Goal: Information Seeking & Learning: Check status

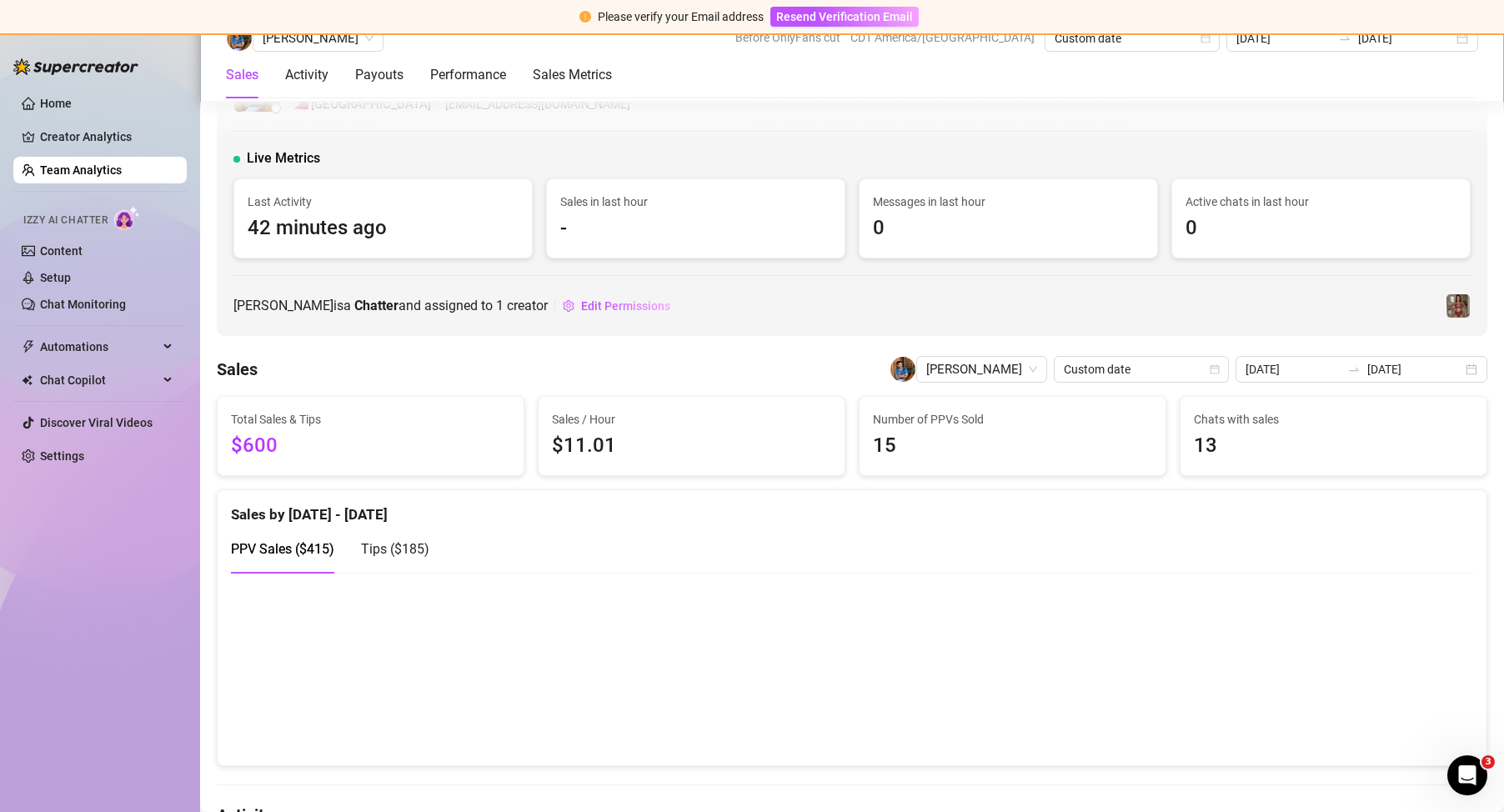
scroll to position [1751, 0]
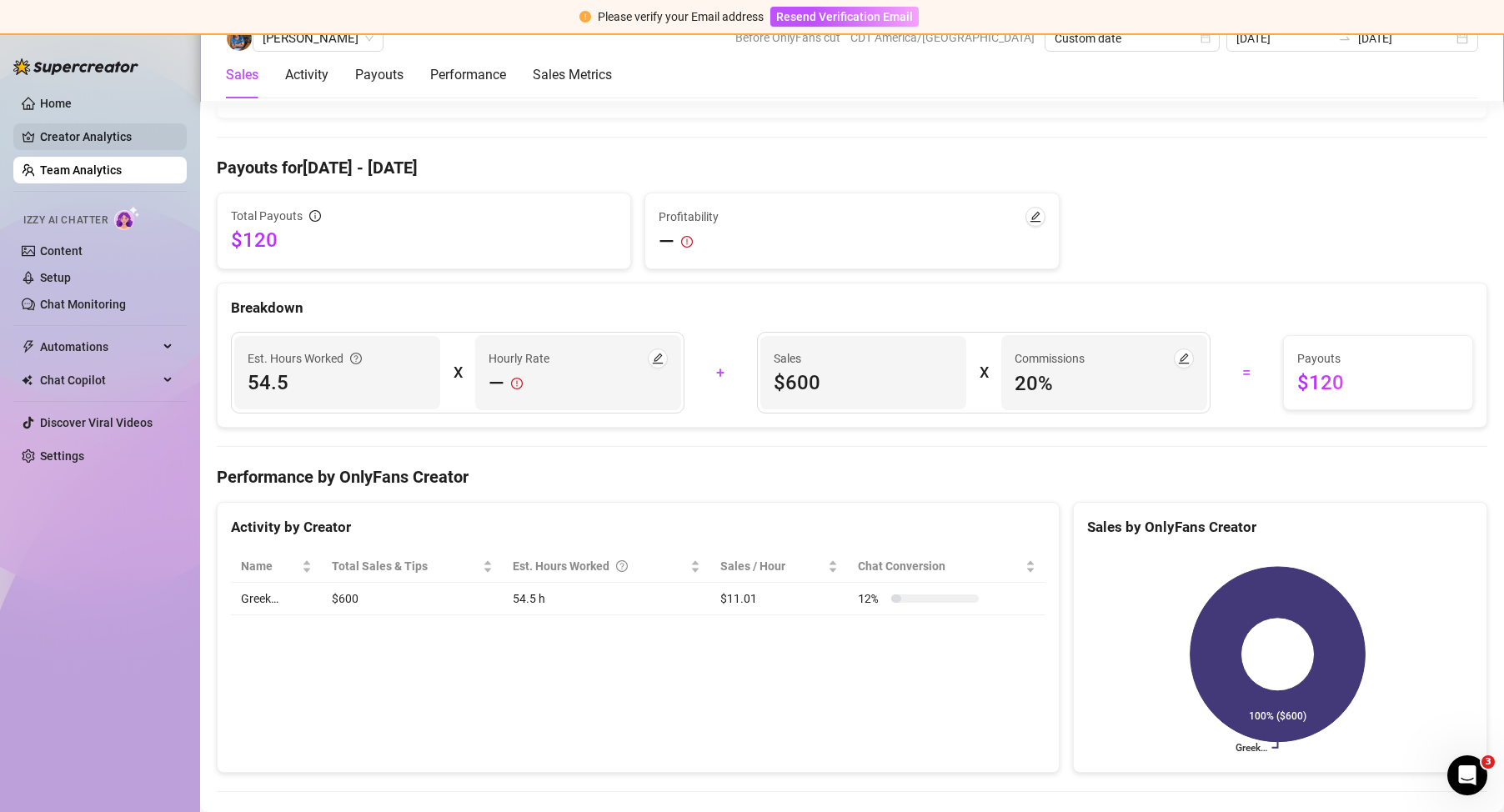
click at [100, 139] on link "Creator Analytics" at bounding box center [107, 136] width 133 height 27
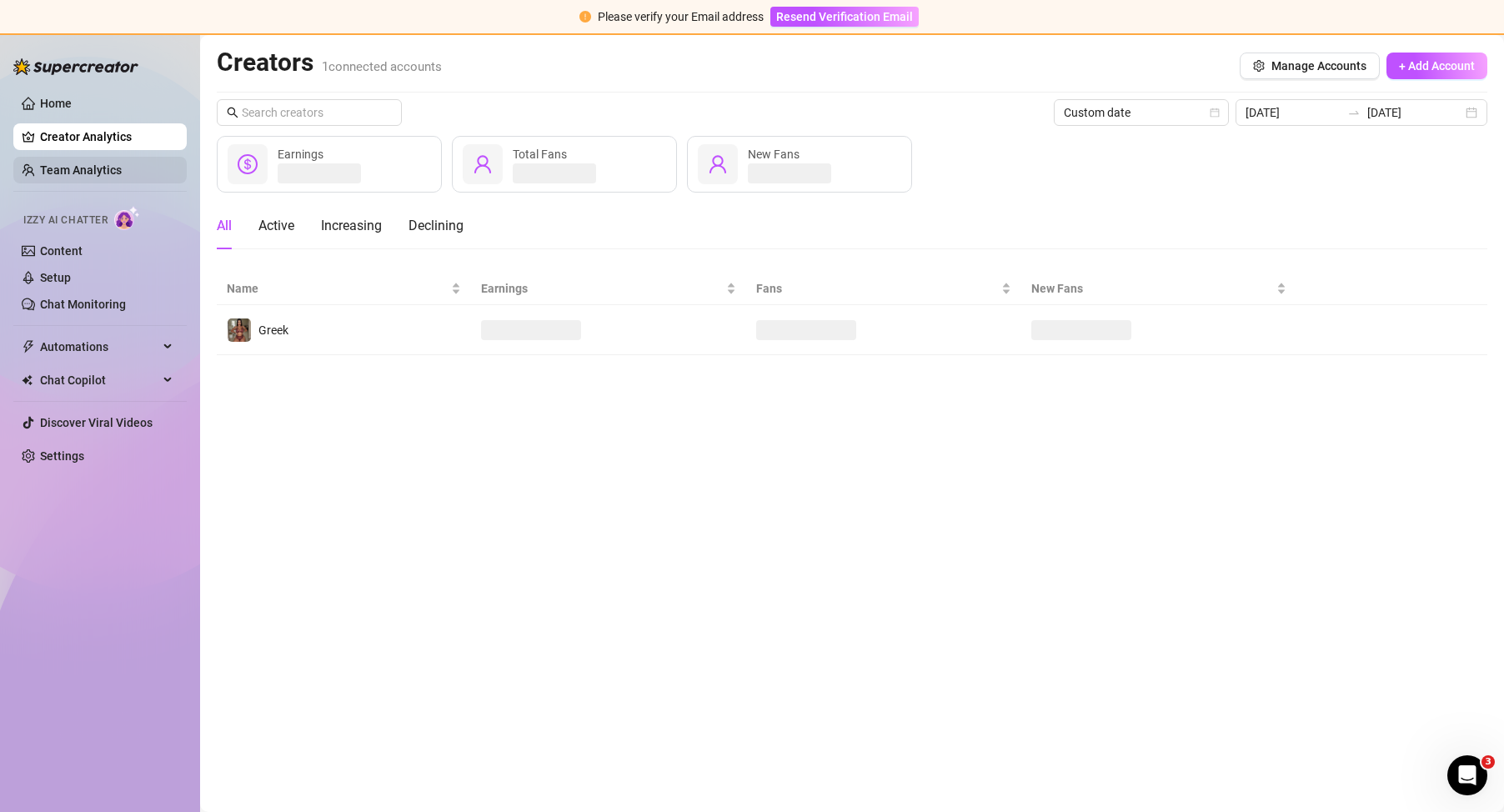
click at [94, 163] on link "Team Analytics" at bounding box center [81, 170] width 82 height 13
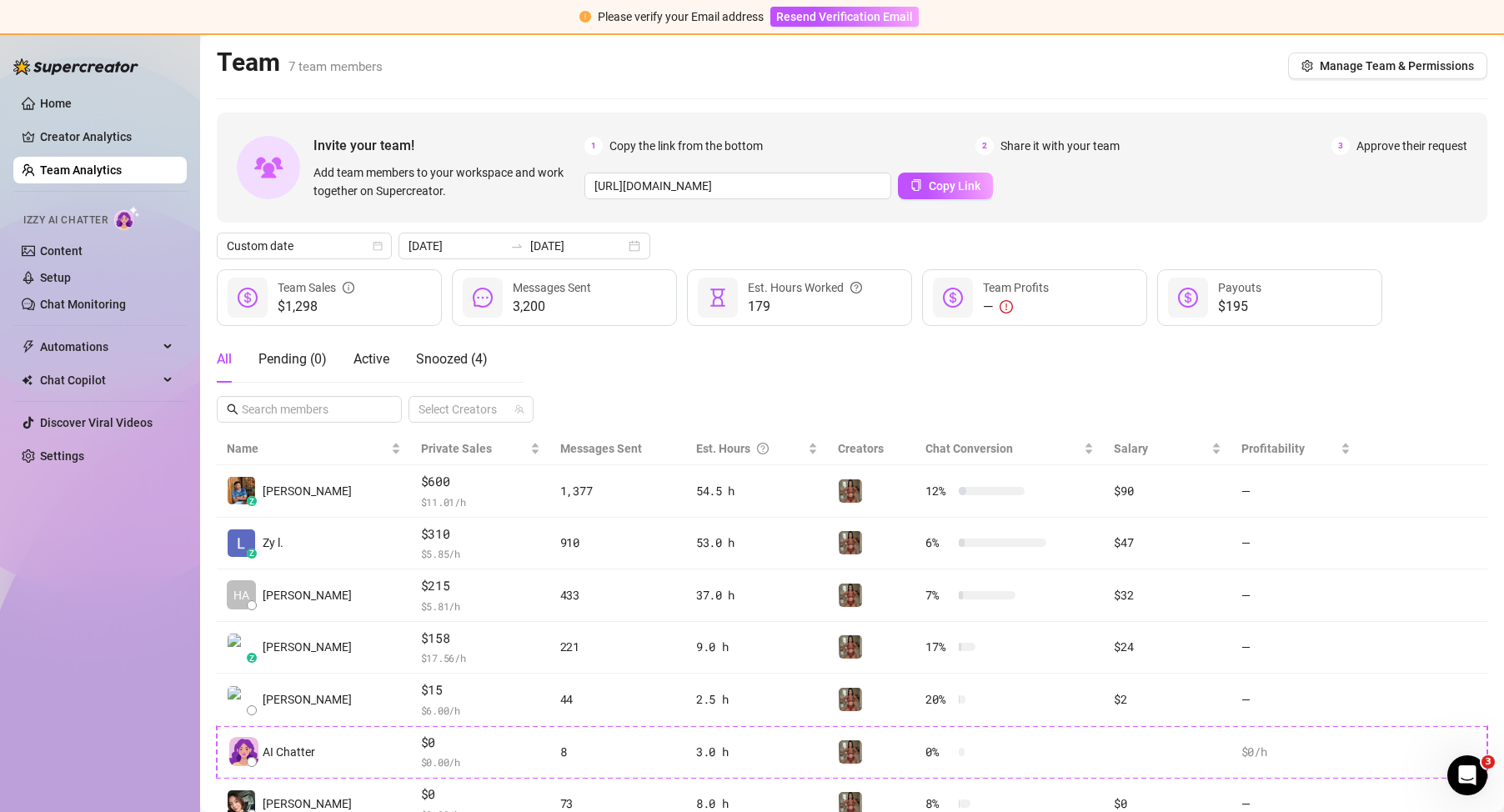
scroll to position [83, 0]
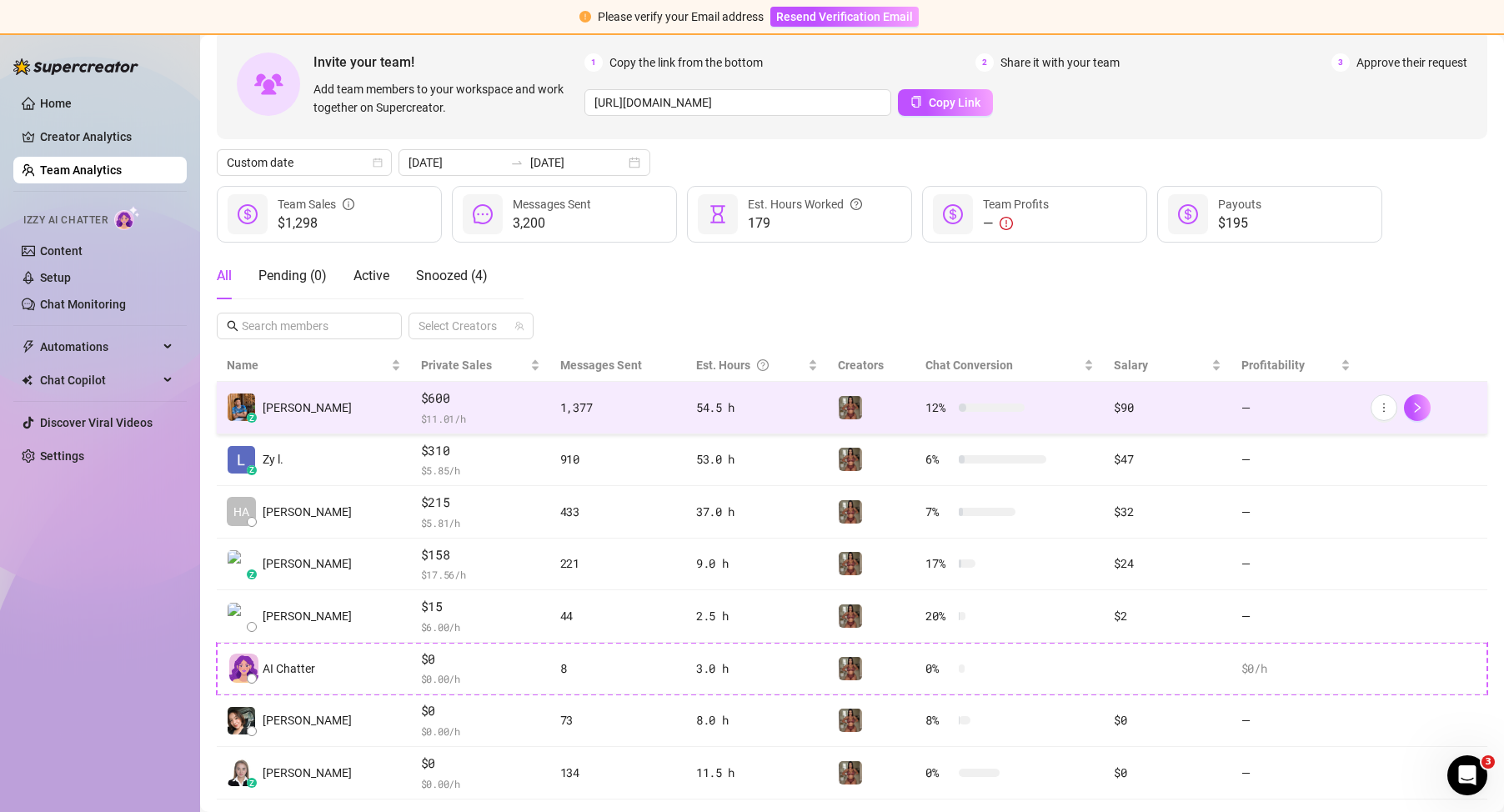
click at [1242, 411] on td "—" at bounding box center [1296, 408] width 130 height 52
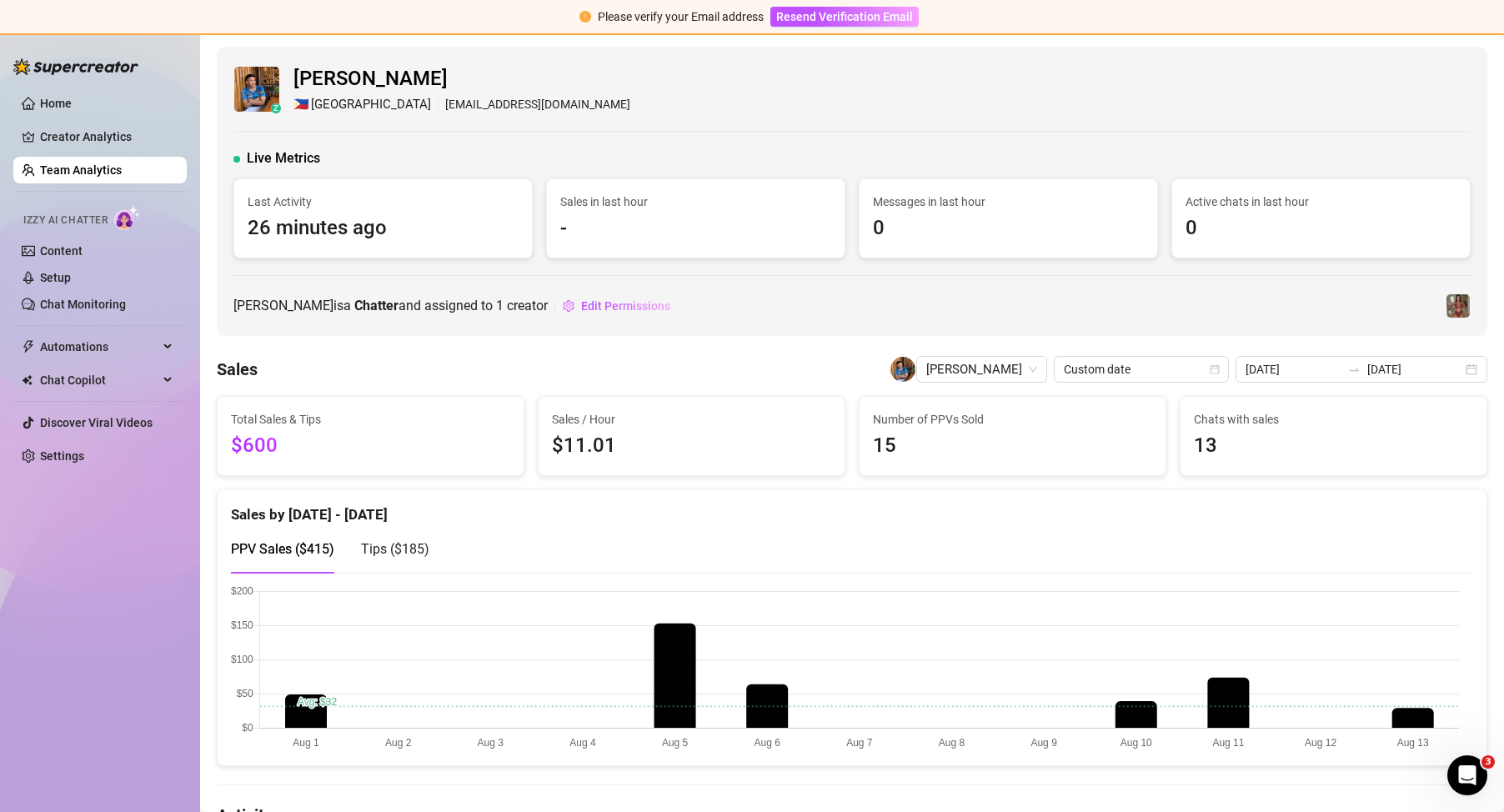
click at [422, 551] on span "Tips ( $185 )" at bounding box center [396, 549] width 69 height 16
click at [322, 551] on span "PPV Sales ( $415 )" at bounding box center [282, 549] width 103 height 16
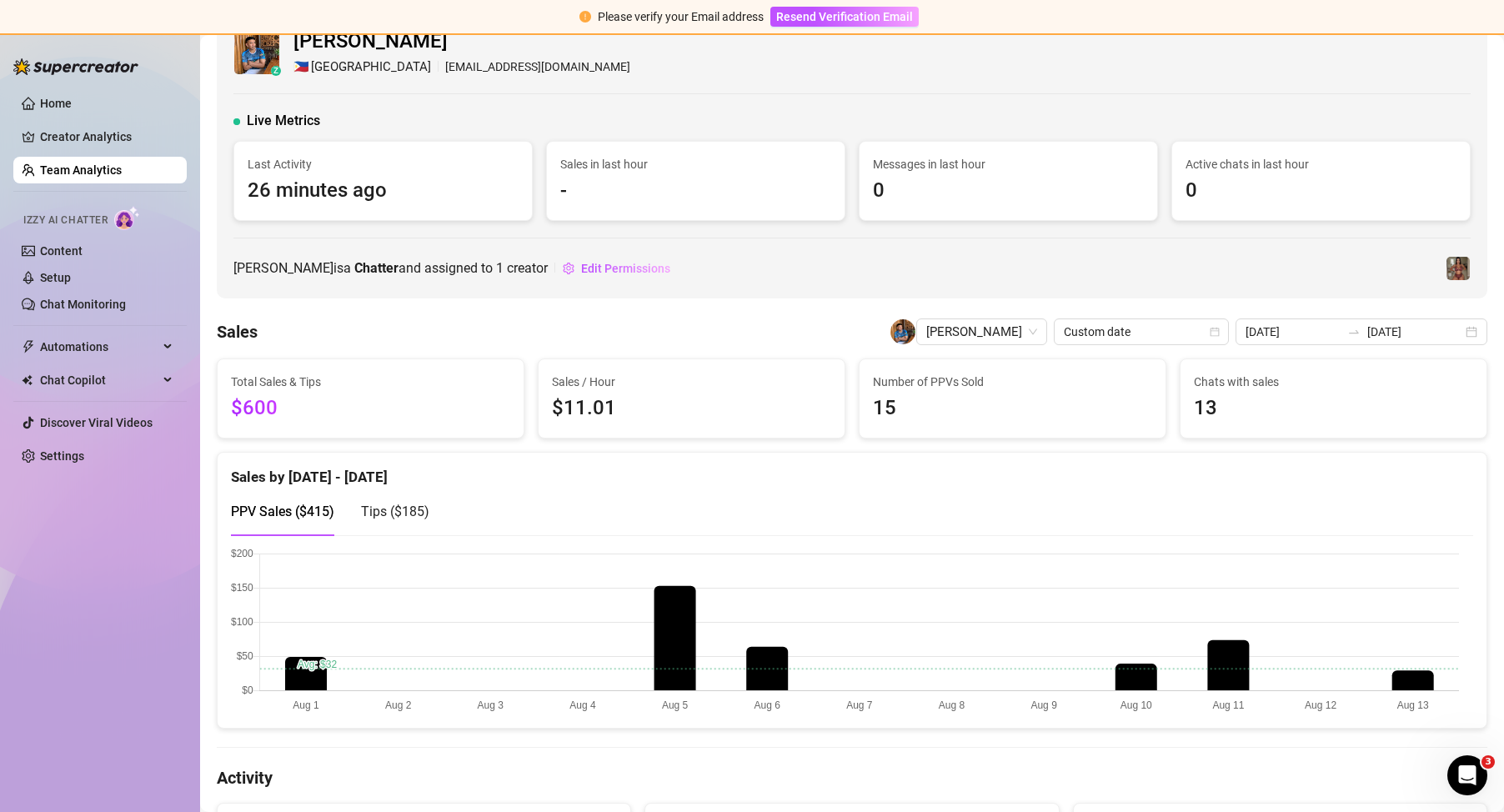
scroll to position [167, 0]
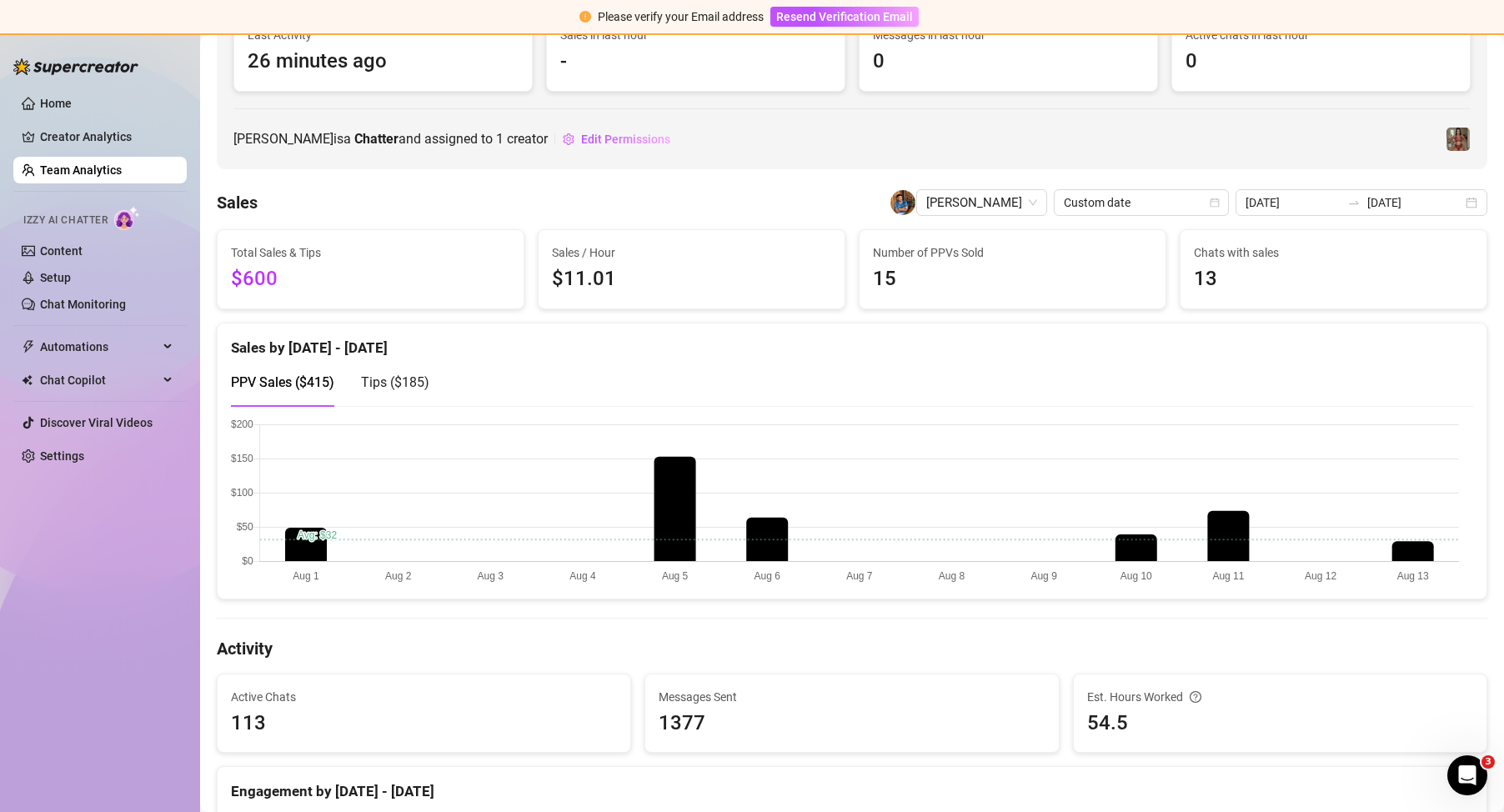
click at [402, 376] on span "Tips ( $185 )" at bounding box center [396, 382] width 69 height 16
click at [319, 386] on span "PPV Sales ( $415 )" at bounding box center [282, 382] width 103 height 16
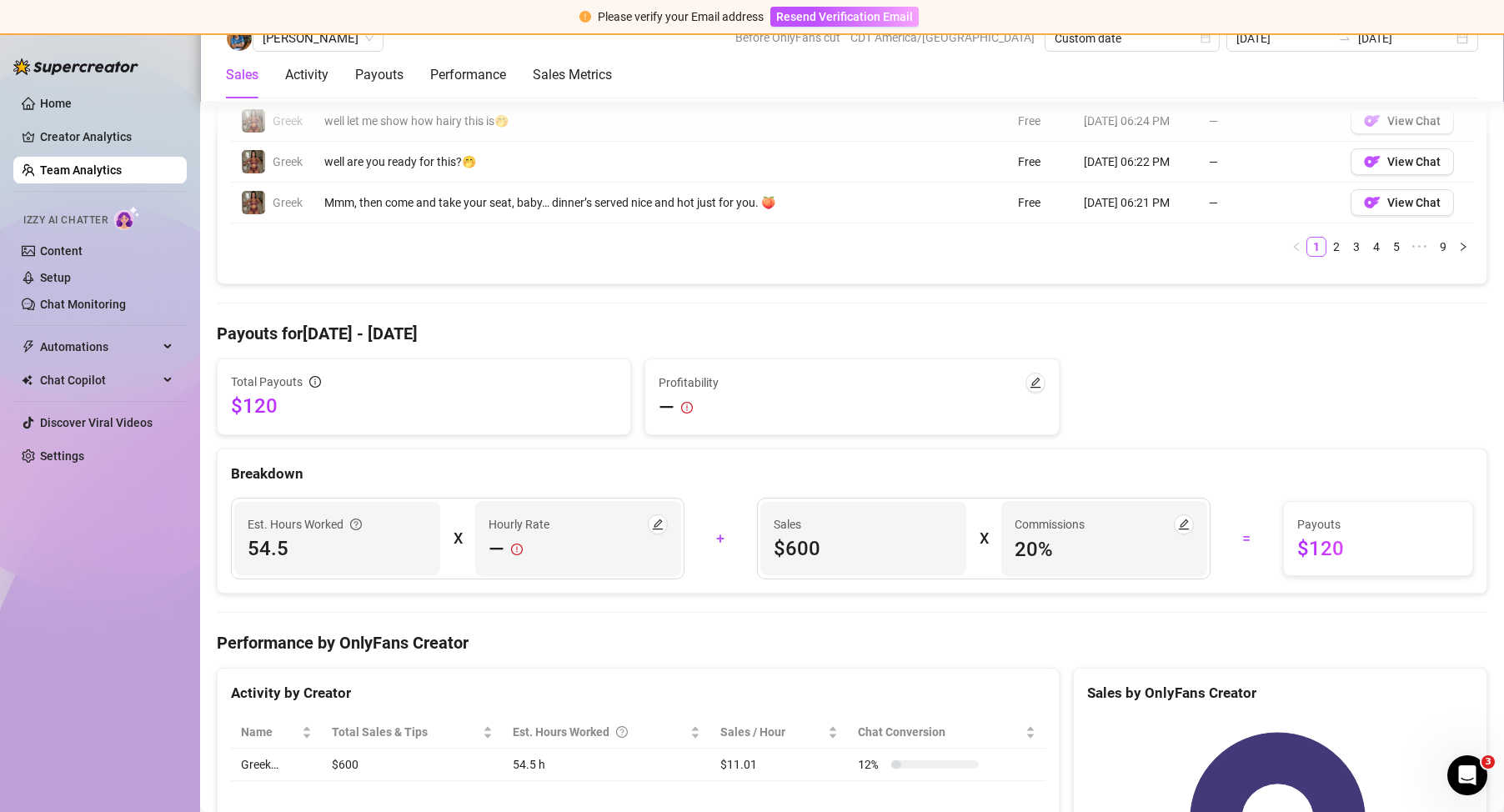
scroll to position [1584, 0]
drag, startPoint x: 1288, startPoint y: 548, endPoint x: 1372, endPoint y: 548, distance: 84.0
click at [1372, 548] on span "$120" at bounding box center [1378, 549] width 162 height 27
click at [1377, 544] on span "$120" at bounding box center [1378, 549] width 162 height 27
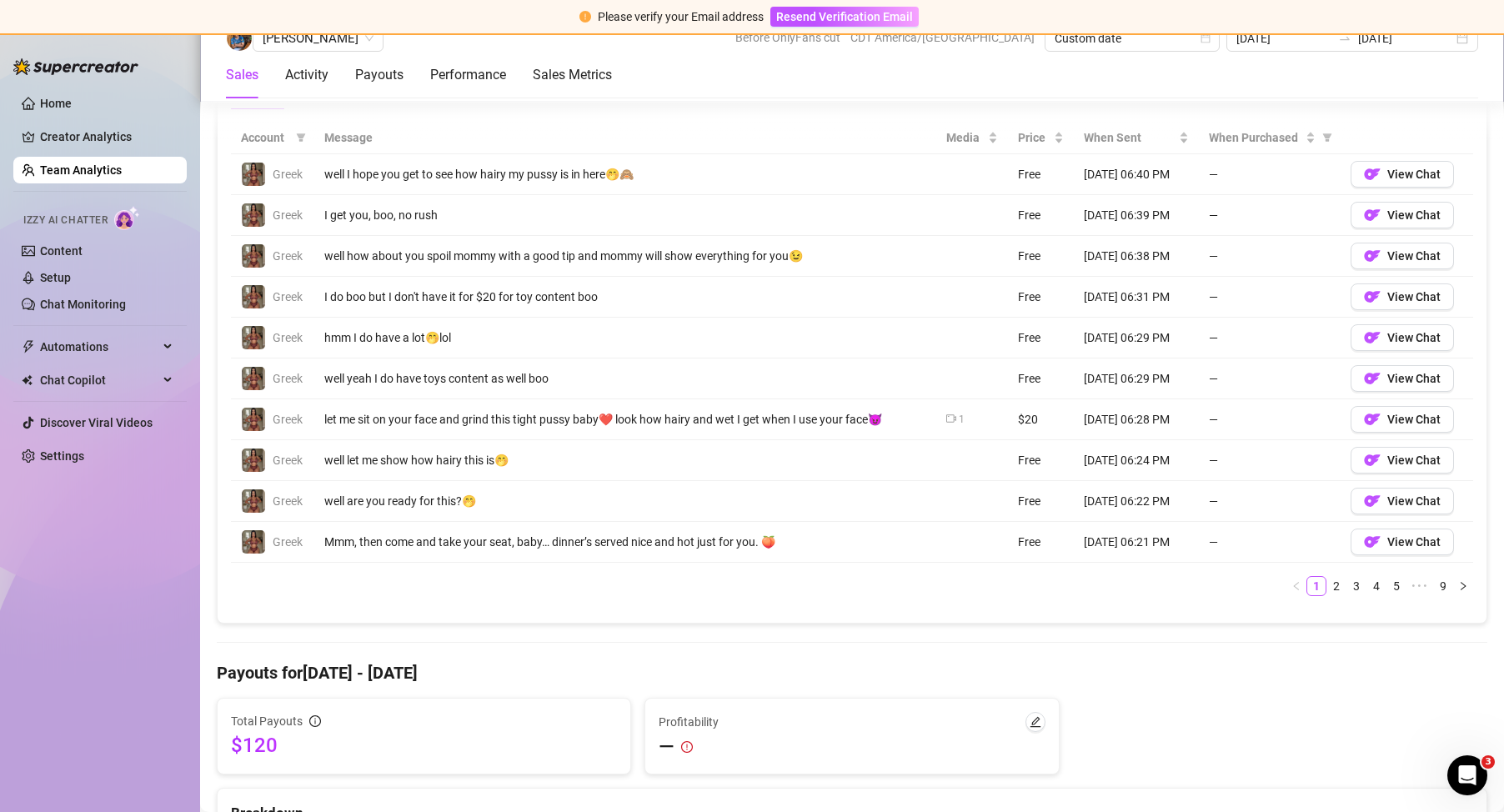
scroll to position [1500, 0]
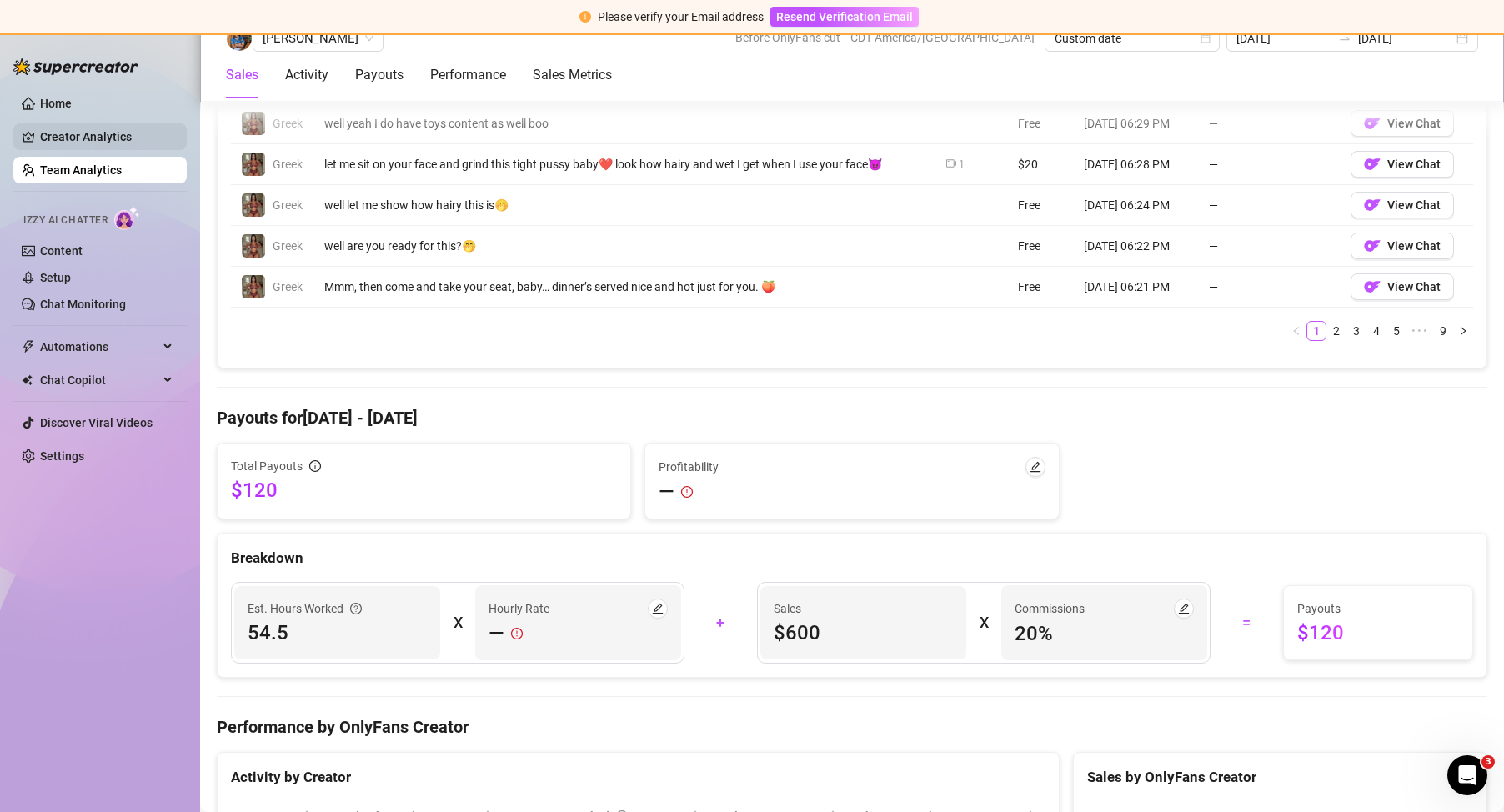
click at [71, 142] on link "Creator Analytics" at bounding box center [107, 136] width 133 height 27
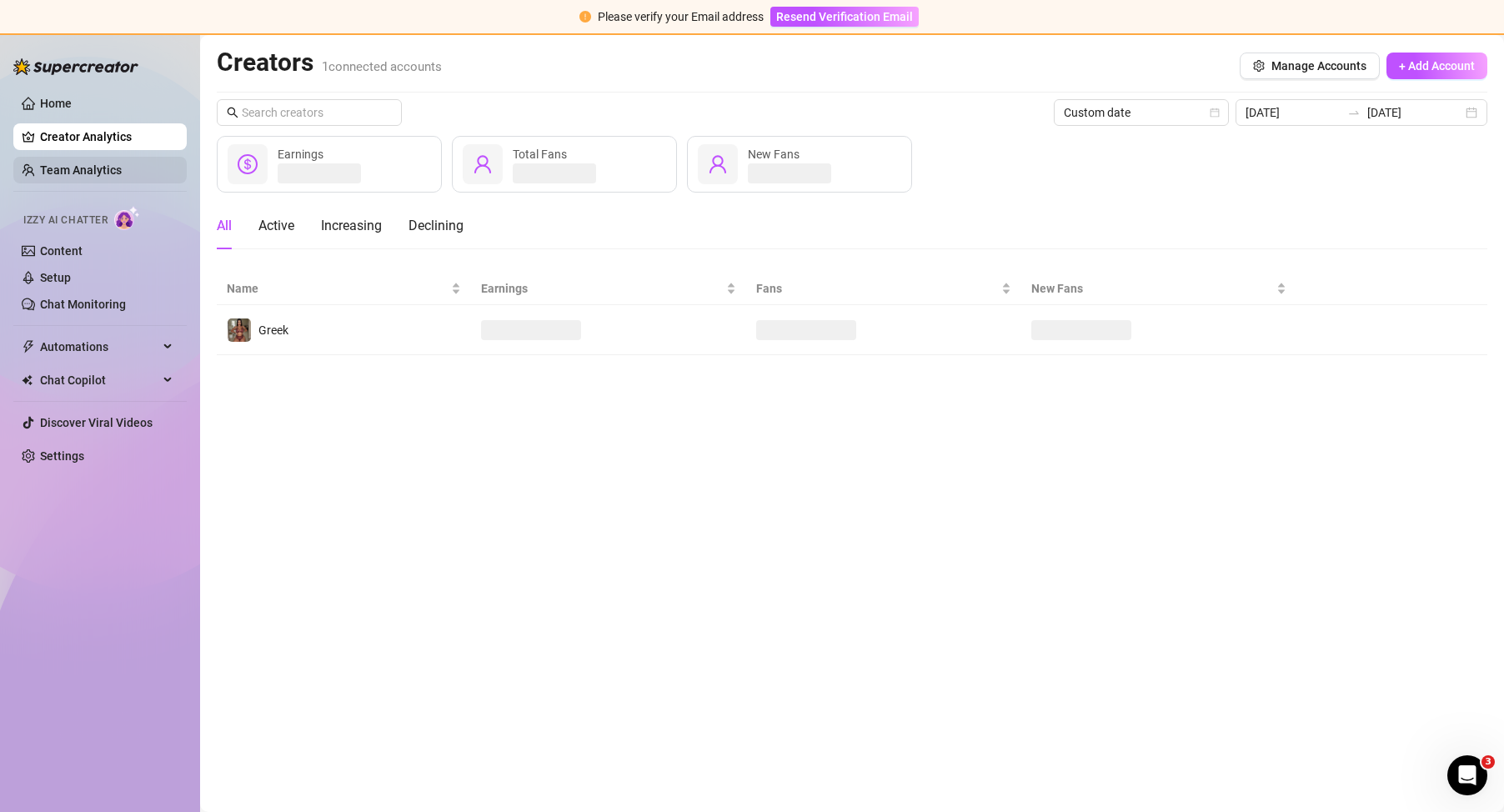
click at [76, 163] on link "Team Analytics" at bounding box center [81, 170] width 82 height 13
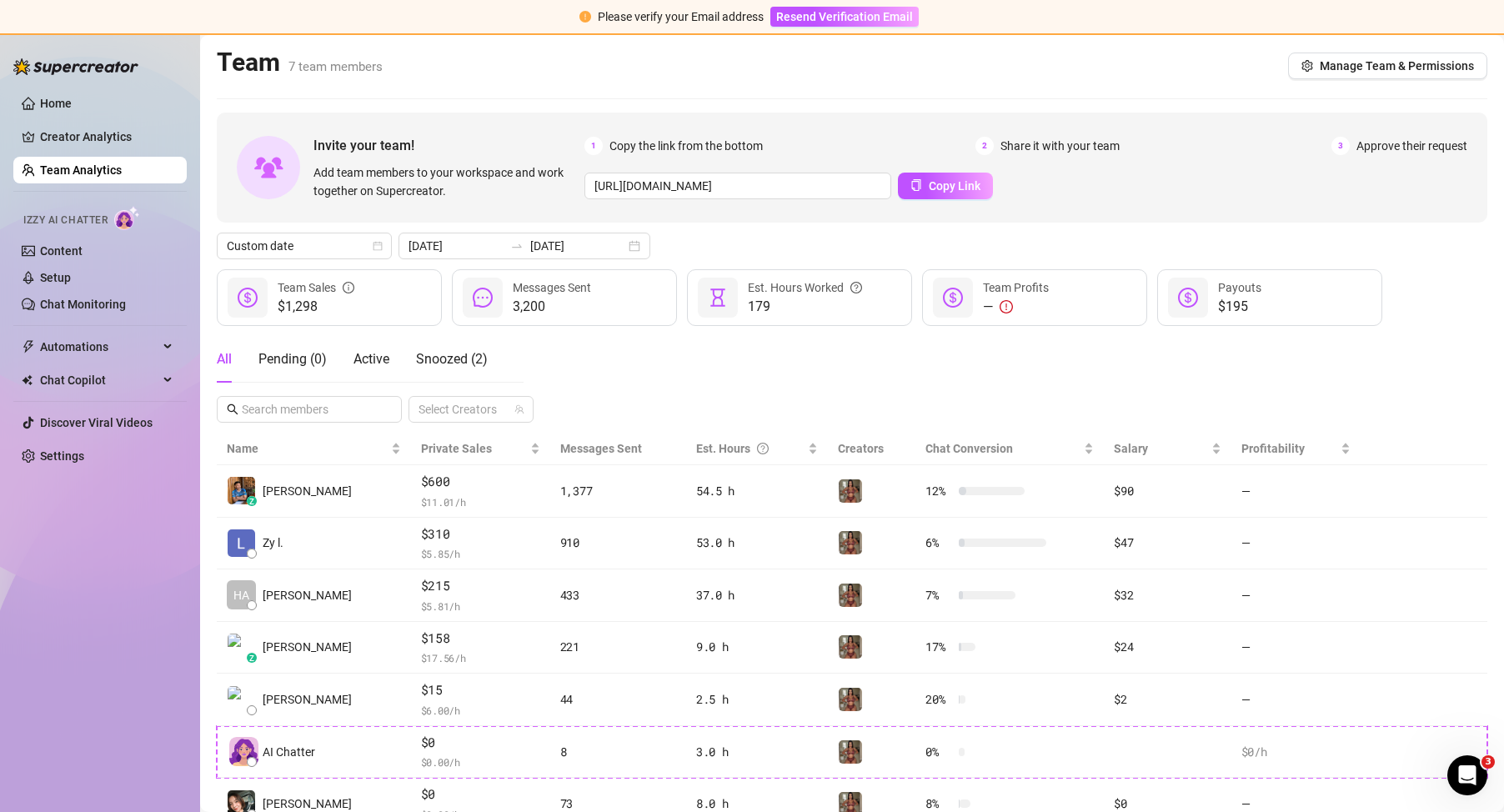
click at [1123, 399] on div "All Pending ( 0 ) Active Snoozed ( 2 ) Select Creators" at bounding box center [851, 378] width 1270 height 87
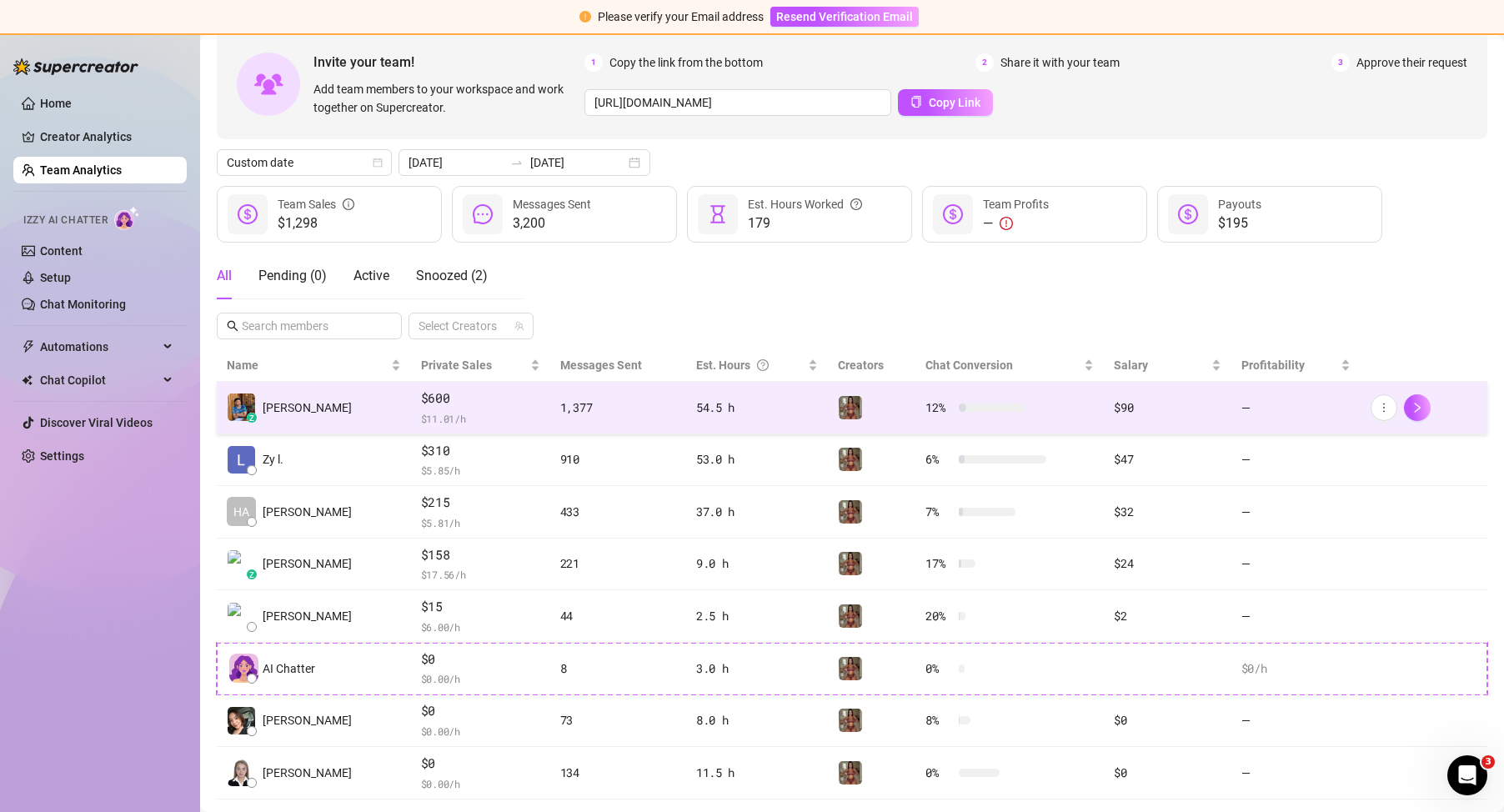
scroll to position [121, 0]
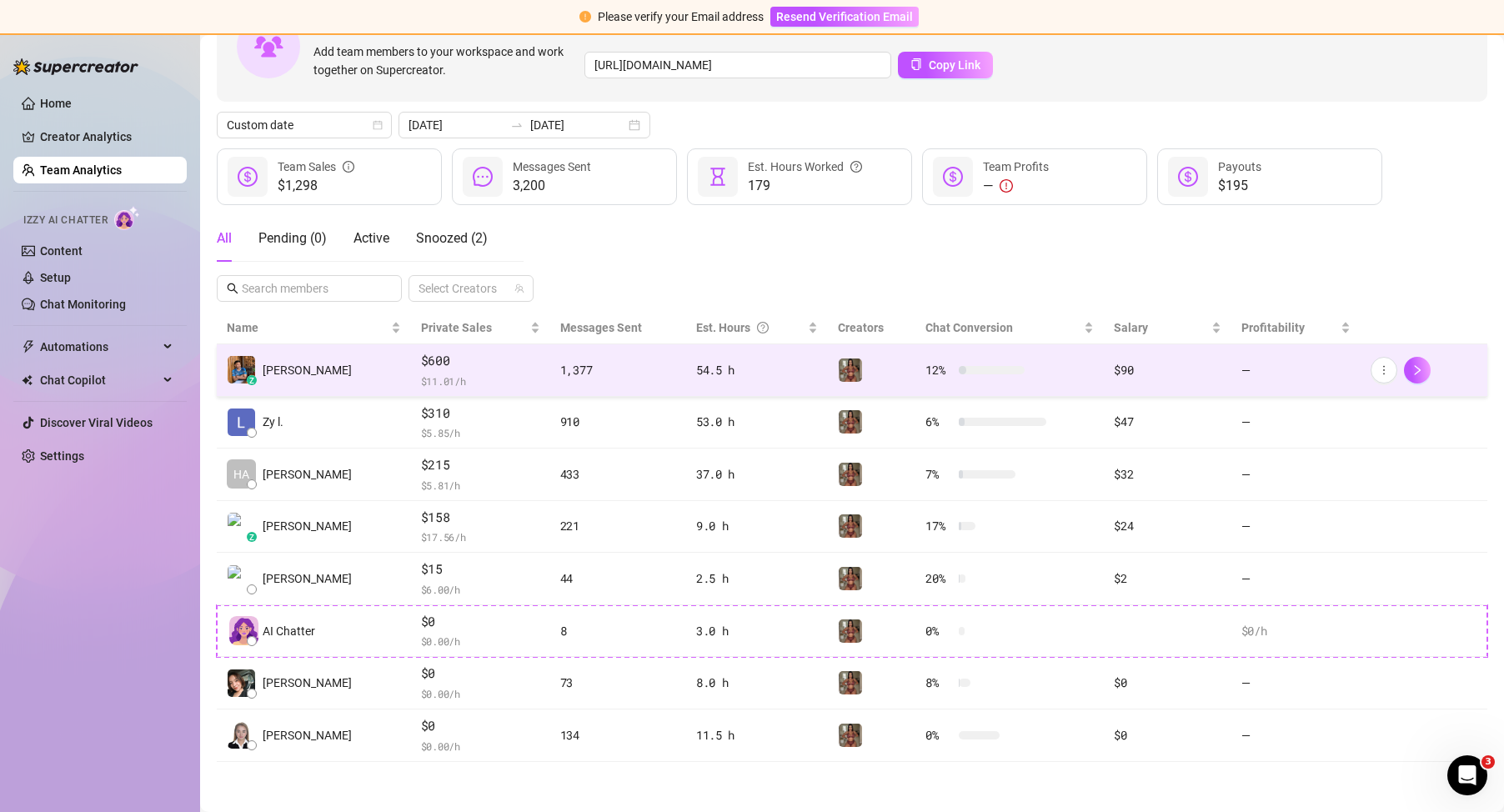
click at [1104, 362] on td "$90" at bounding box center [1167, 370] width 127 height 52
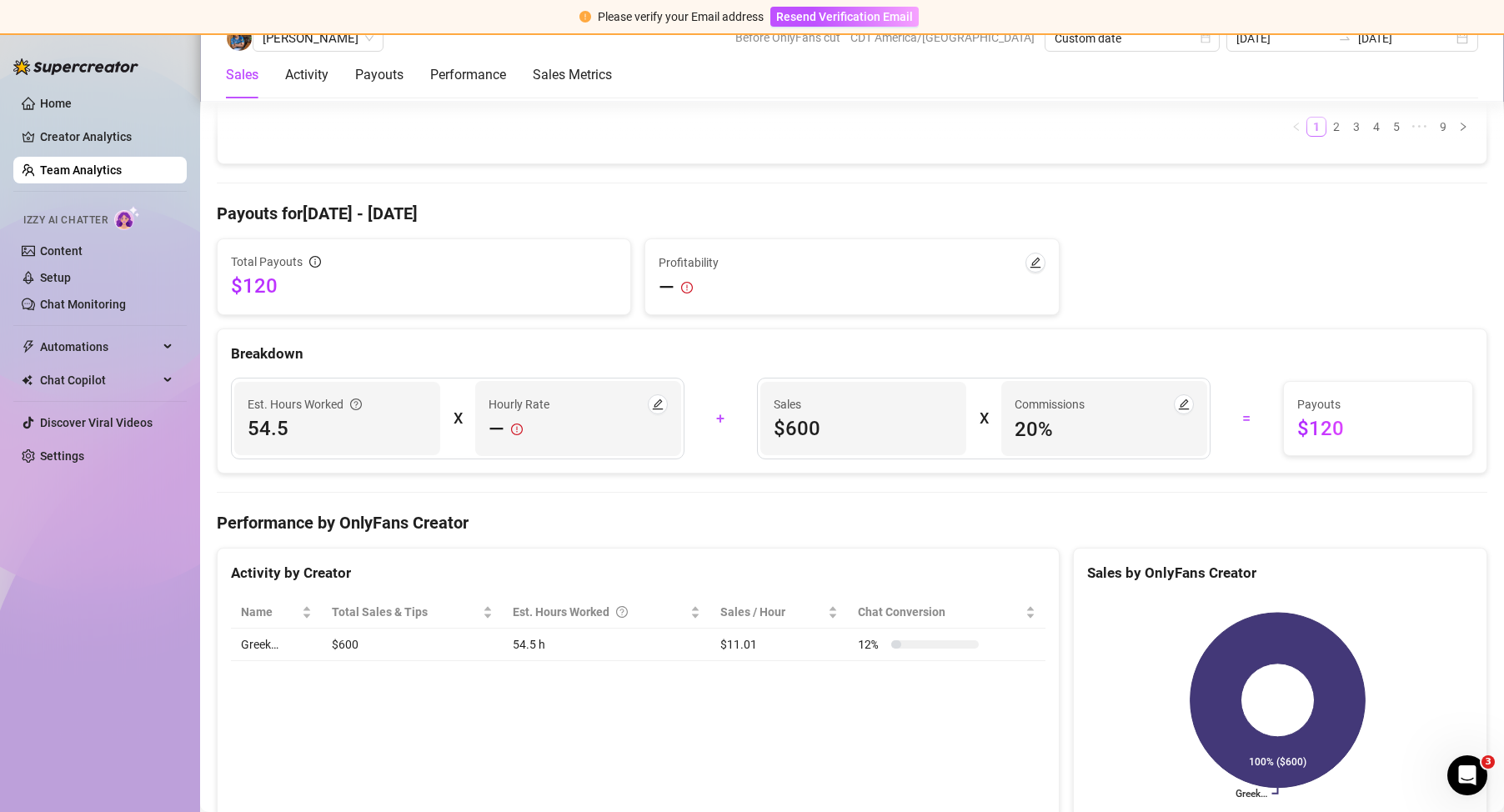
scroll to position [1788, 0]
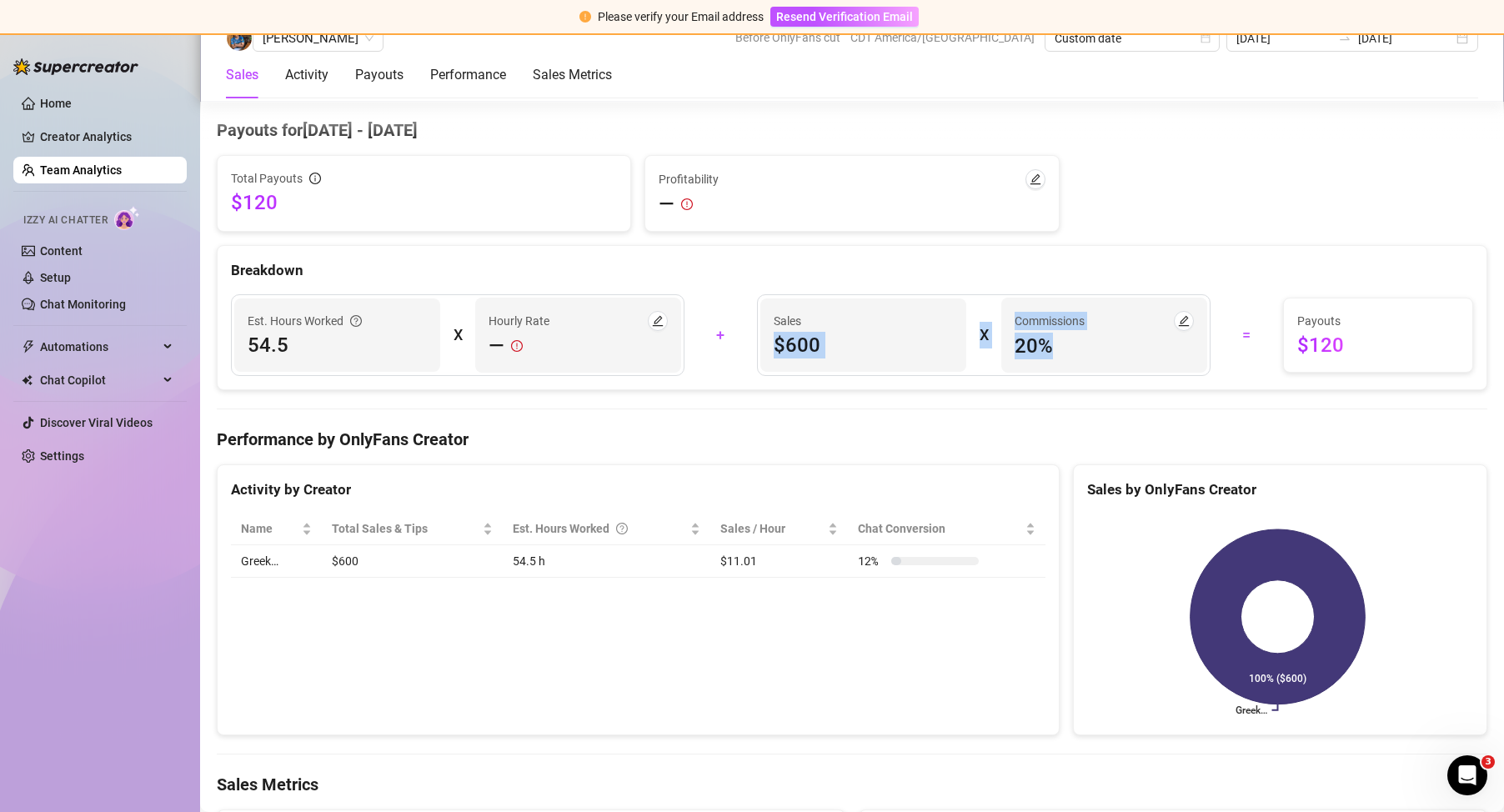
drag, startPoint x: 768, startPoint y: 339, endPoint x: 1219, endPoint y: 374, distance: 452.4
click at [1219, 366] on div "Est. Hours Worked 54.5 X Hourly Rate — + Sales $600 X Commissions 20 % = Payout…" at bounding box center [852, 335] width 1262 height 82
click at [1219, 374] on div "Est. Hours Worked 54.5 X Hourly Rate — + Sales $600 X Commissions 20 % = Payout…" at bounding box center [852, 335] width 1262 height 82
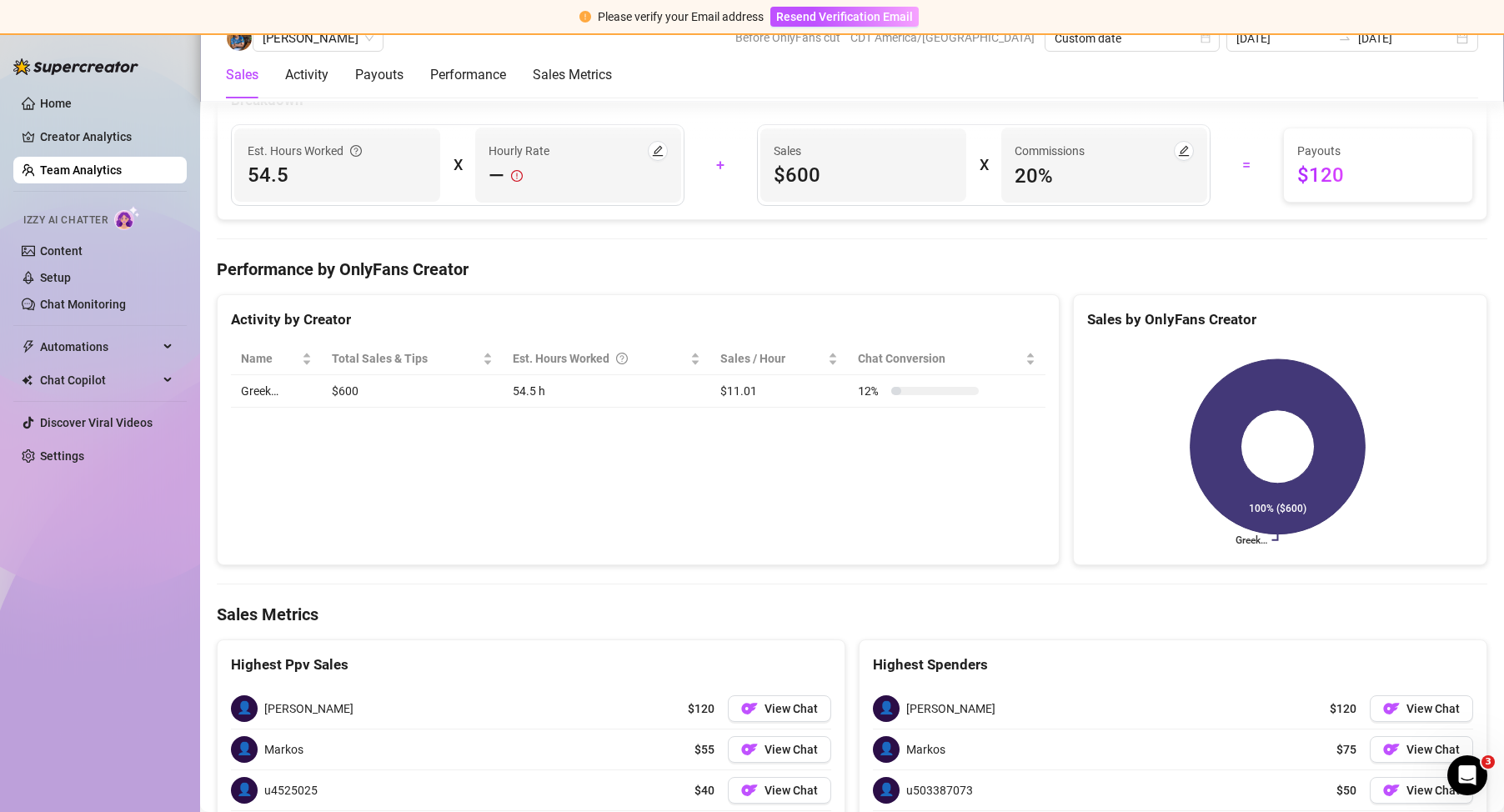
scroll to position [1955, 0]
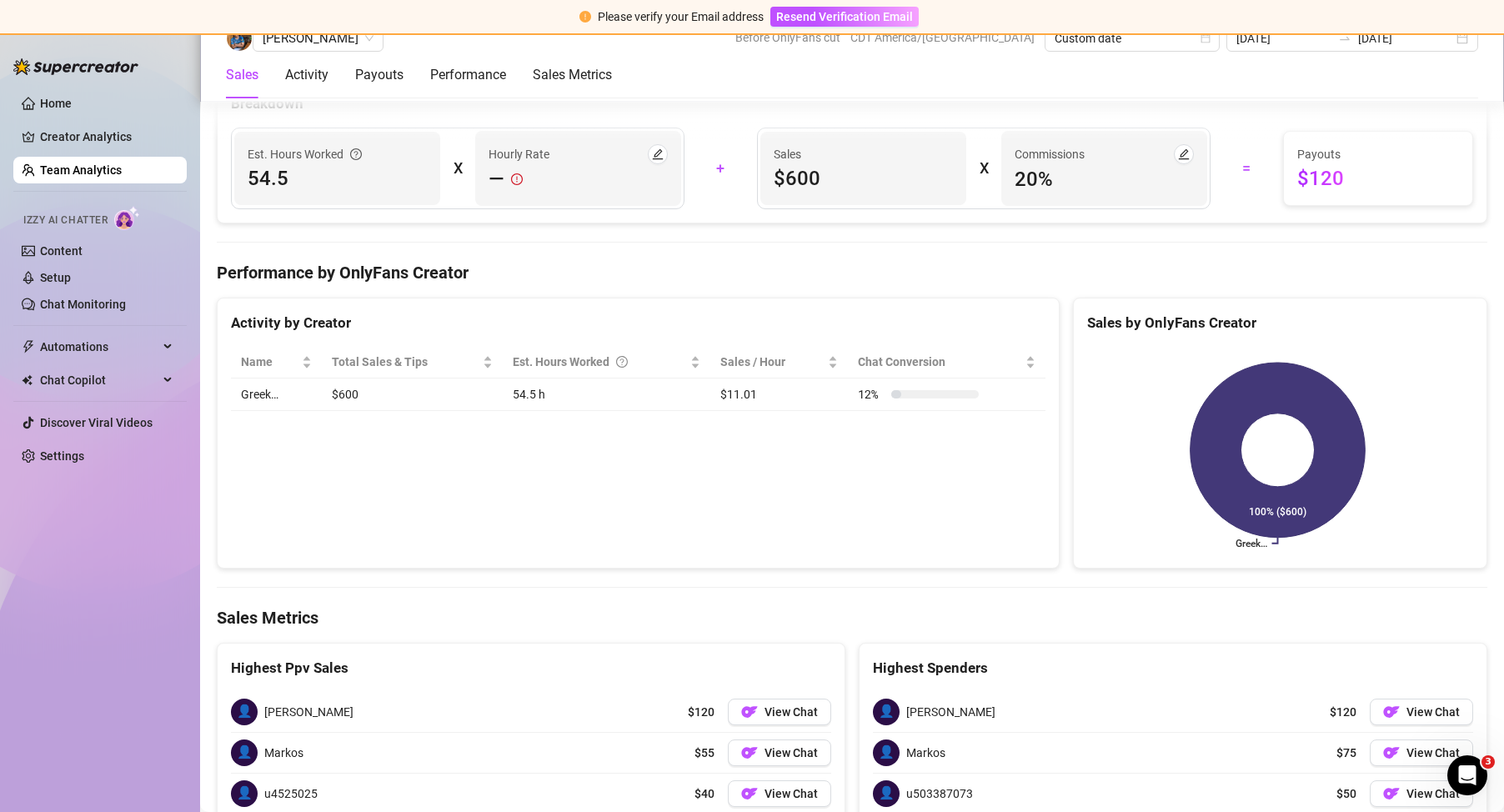
click at [633, 384] on td "54.5 h" at bounding box center [606, 395] width 208 height 32
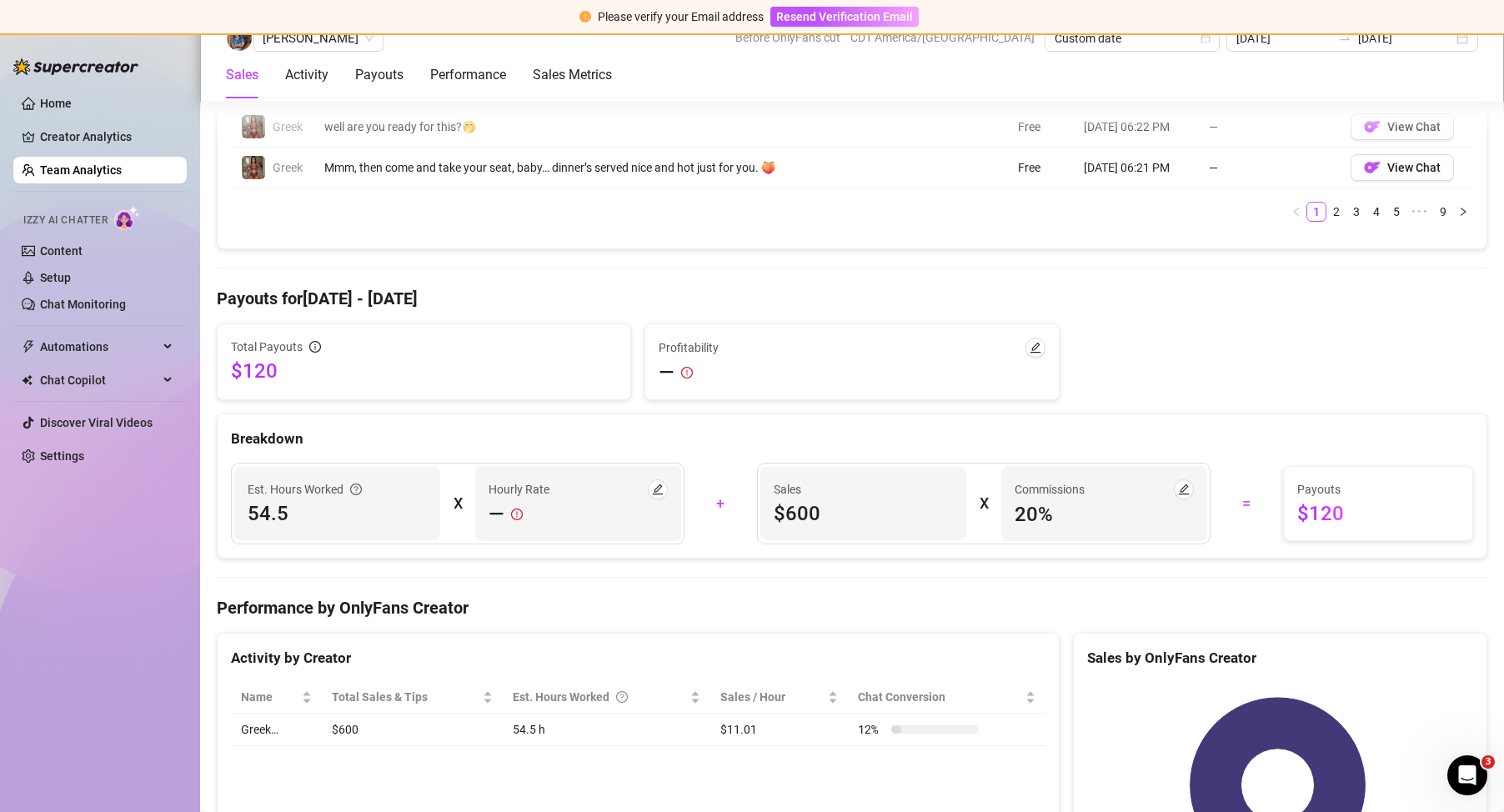
scroll to position [1621, 0]
